Goal: Task Accomplishment & Management: Complete application form

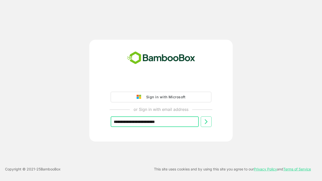
type input "**********"
click at [206, 122] on icon at bounding box center [206, 122] width 6 height 6
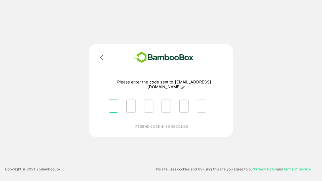
type input "*"
